Goal: Task Accomplishment & Management: Complete application form

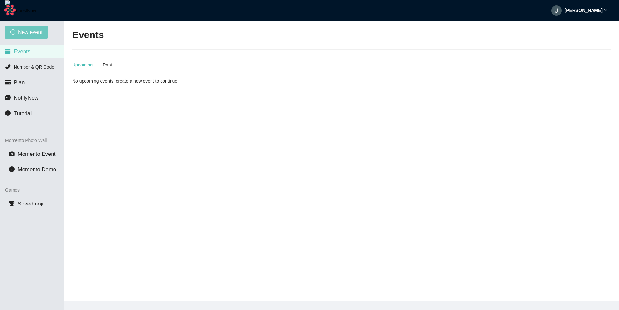
click at [40, 35] on span "New event" at bounding box center [30, 32] width 24 height 8
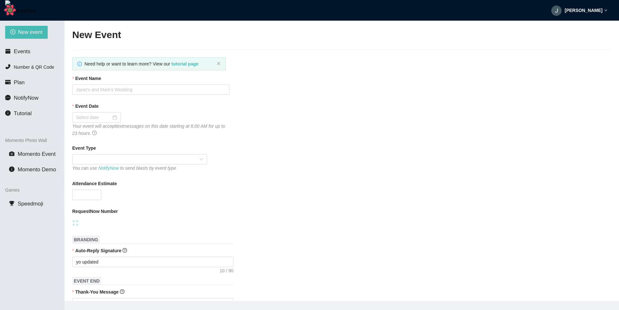
type textarea "https://virtualdj.com/ask/dj__spinz20"
click at [116, 93] on input "Event Name" at bounding box center [150, 89] width 157 height 10
type input "Test stripe tips dev w matt"
click at [111, 120] on input "Event Date" at bounding box center [93, 117] width 35 height 7
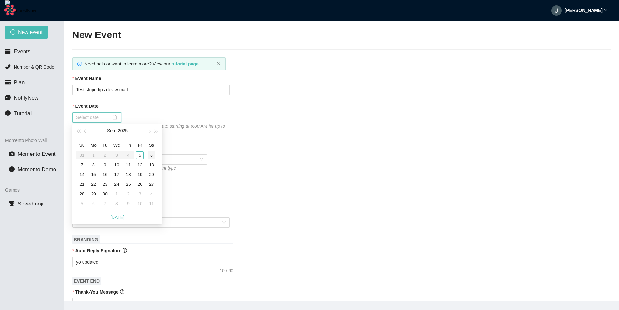
type input "09/06/2025"
type input "09/05/2025"
click at [139, 153] on div "5" at bounding box center [140, 155] width 8 height 8
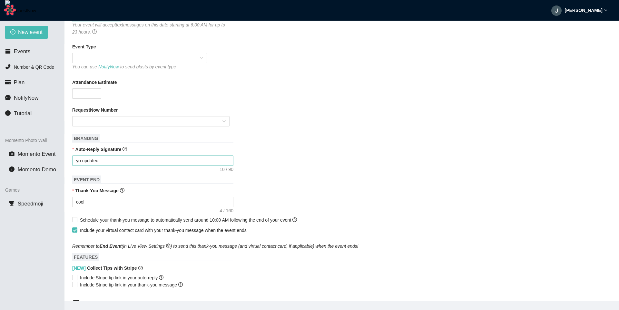
scroll to position [116, 0]
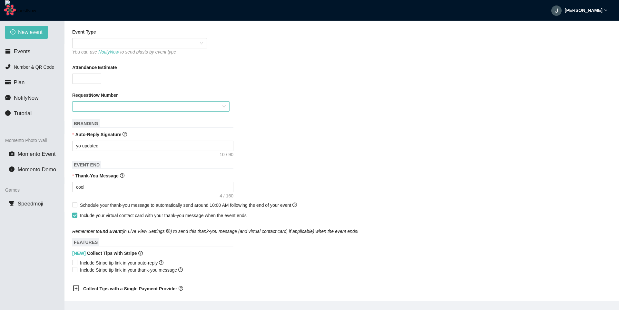
click at [124, 110] on input "RequestNow Number" at bounding box center [148, 106] width 145 height 10
click at [108, 120] on div "test live number - (540) 281-3078" at bounding box center [150, 119] width 149 height 7
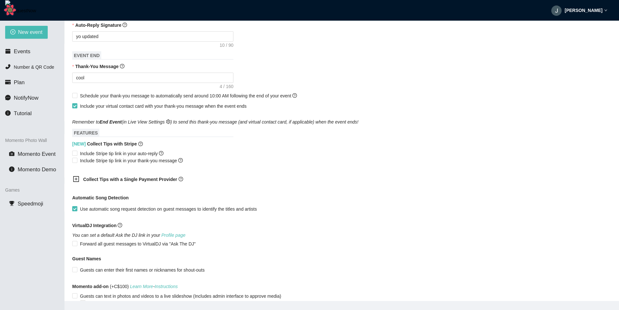
scroll to position [232, 0]
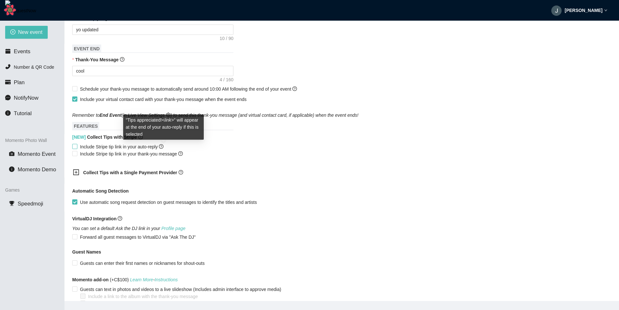
click at [137, 150] on span "Include Stripe tip link in your auto-reply" at bounding box center [121, 146] width 89 height 7
click at [77, 148] on input "Include Stripe tip link in your auto-reply" at bounding box center [74, 146] width 5 height 5
checkbox input "true"
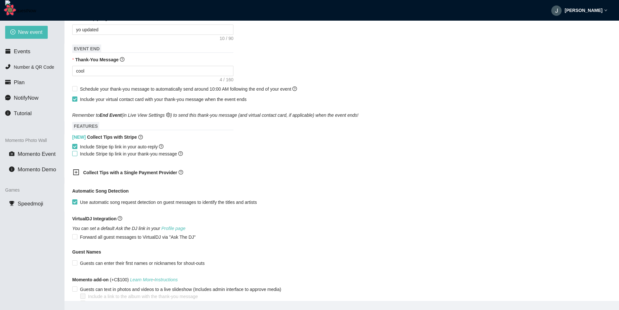
click at [137, 156] on span "Include Stripe tip link in your thank-you message" at bounding box center [131, 153] width 108 height 7
click at [77, 155] on input "Include Stripe tip link in your thank-you message" at bounding box center [74, 153] width 5 height 5
checkbox input "true"
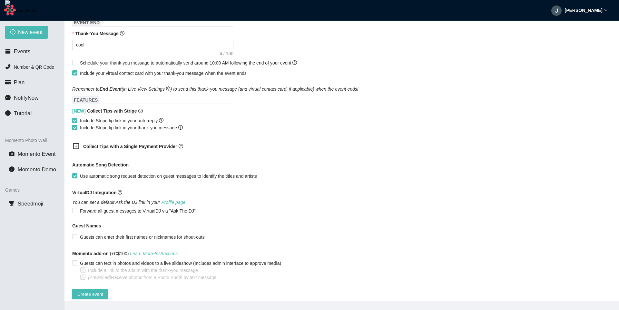
scroll to position [271, 0]
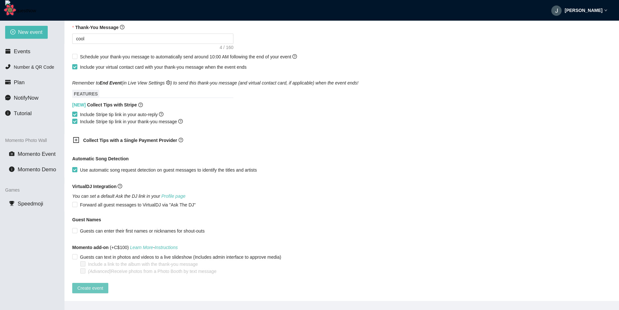
click at [101, 284] on span "Create event" at bounding box center [90, 287] width 26 height 7
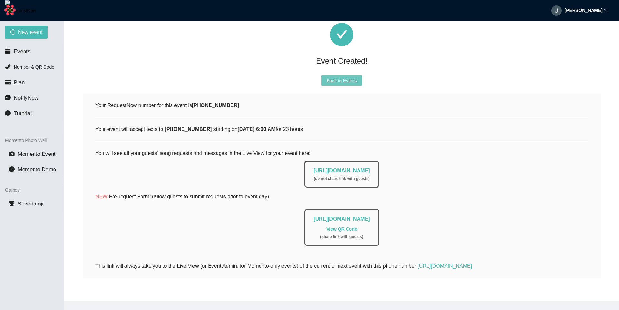
click at [345, 77] on span "Back to Events" at bounding box center [341, 80] width 30 height 7
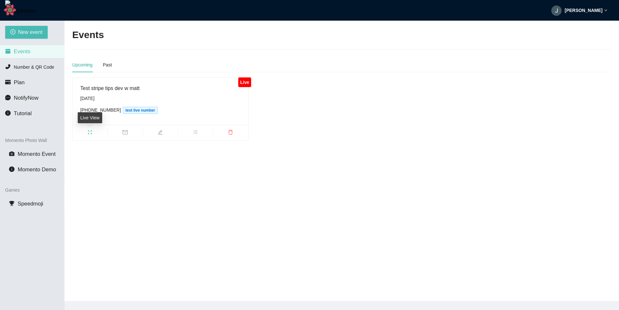
click at [91, 133] on icon "fullscreen" at bounding box center [90, 132] width 4 height 4
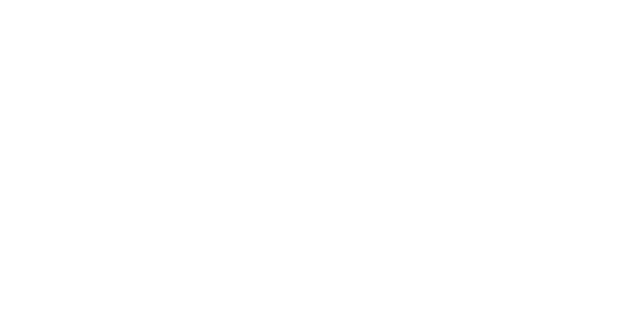
click at [216, 3] on html at bounding box center [309, 1] width 619 height 3
